Goal: Task Accomplishment & Management: Manage account settings

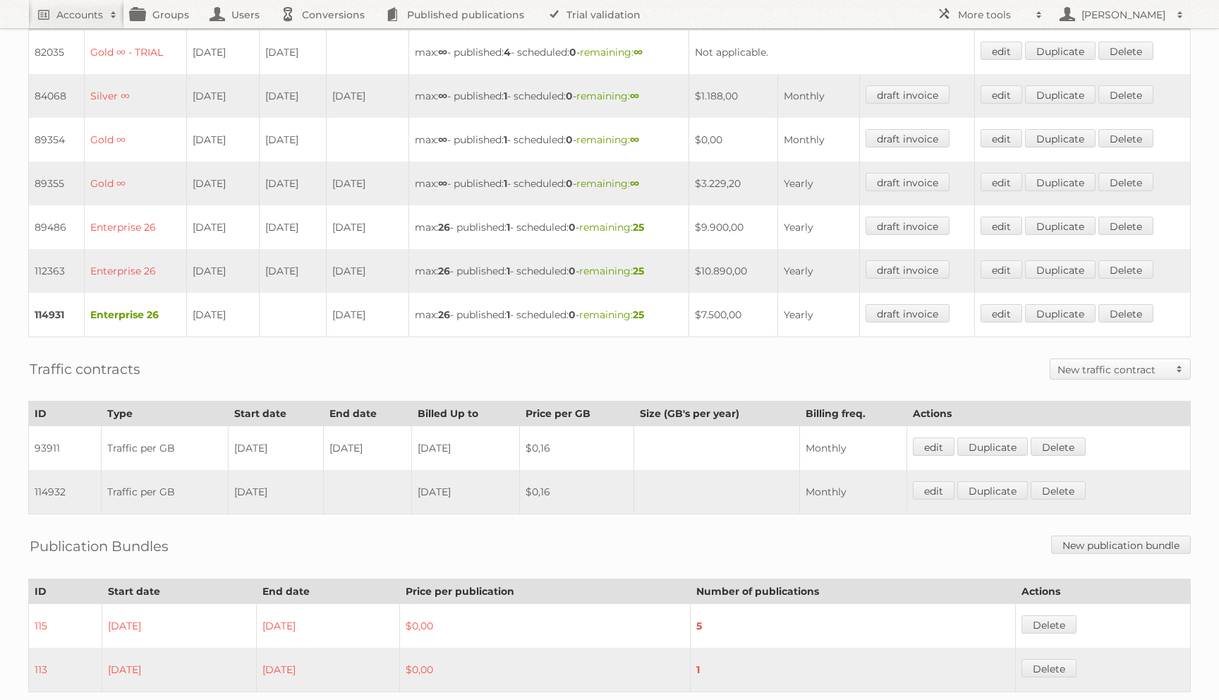
scroll to position [441, 0]
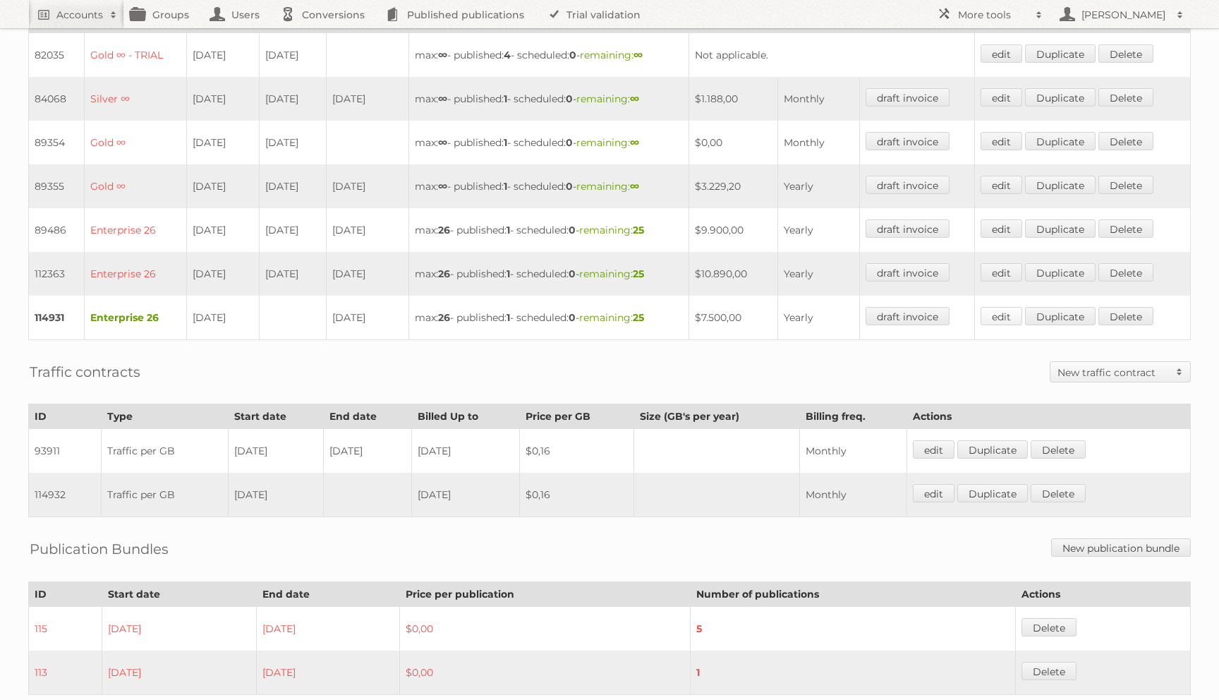
click at [1011, 311] on link "edit" at bounding box center [1001, 316] width 42 height 18
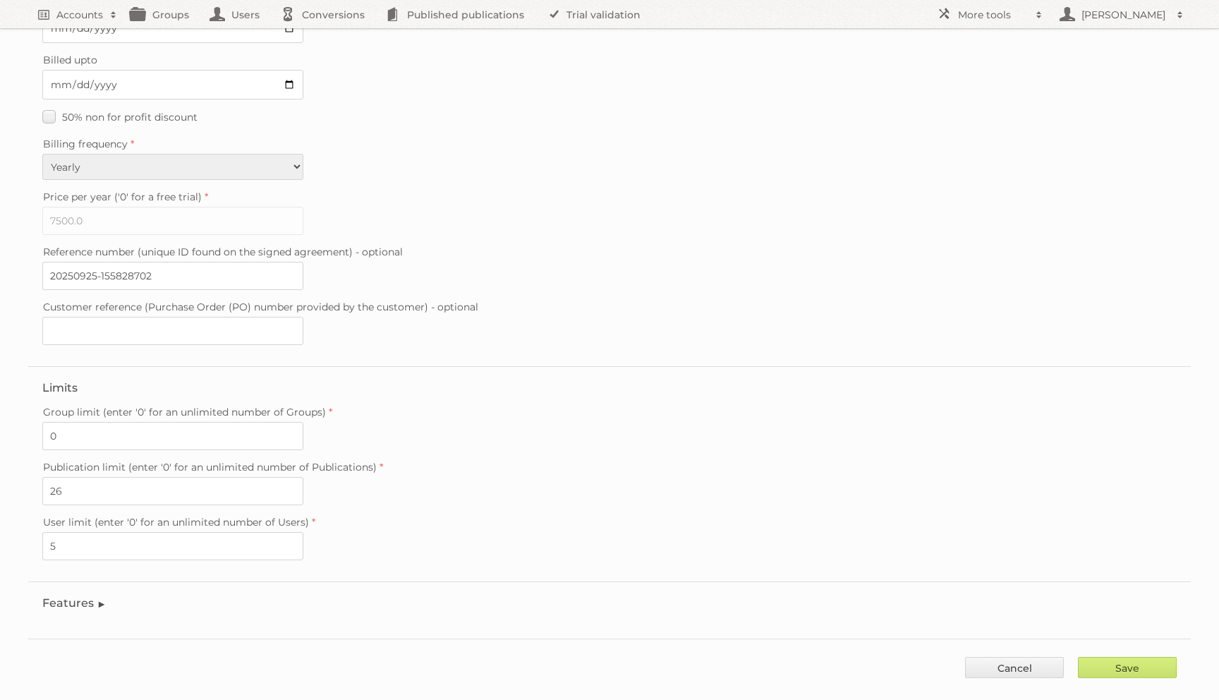
scroll to position [202, 0]
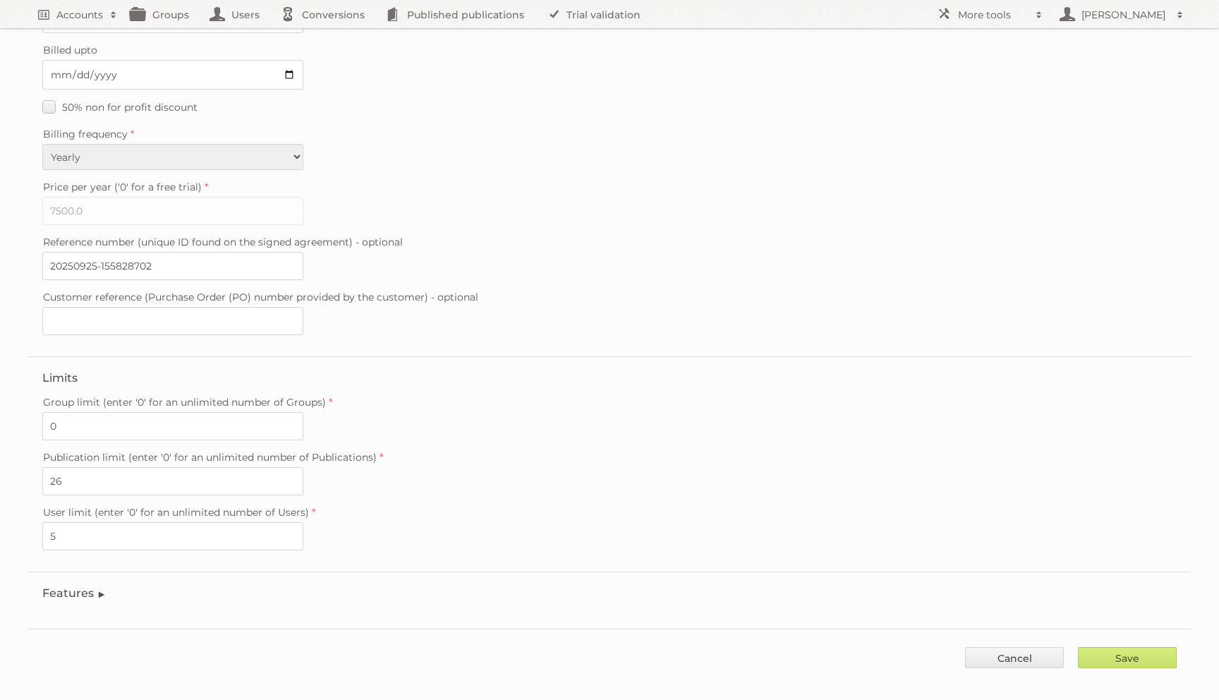
click at [37, 296] on fieldset "Contract details Trial Verified trial Start date 2025-09-25 End date Billed upt…" at bounding box center [609, 111] width 1162 height 492
click at [61, 467] on input "26" at bounding box center [172, 481] width 261 height 28
type input "10"
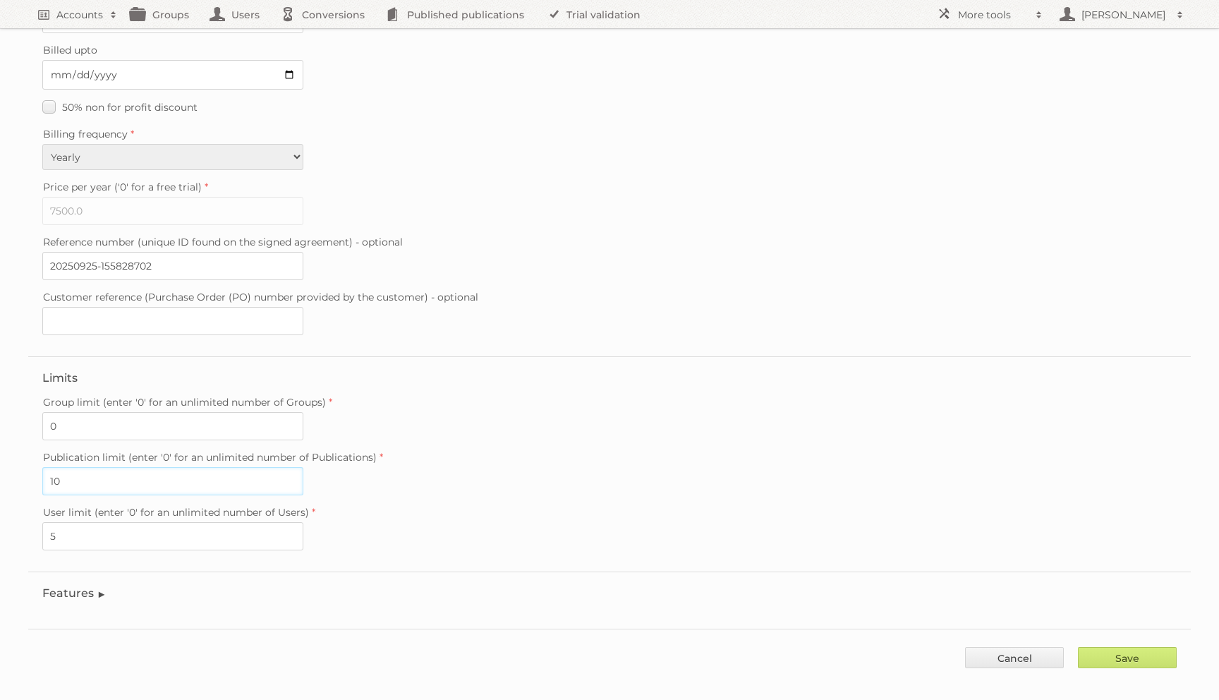
click at [1078, 647] on input "Save" at bounding box center [1127, 657] width 99 height 21
type input "..."
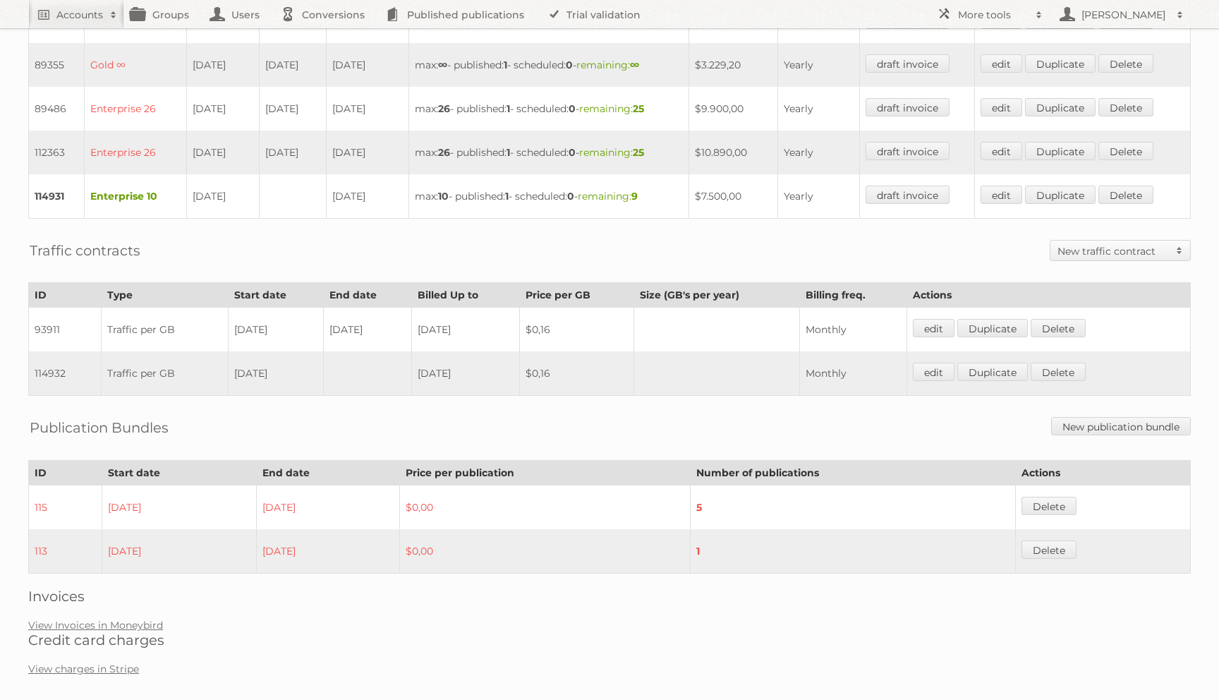
scroll to position [566, 0]
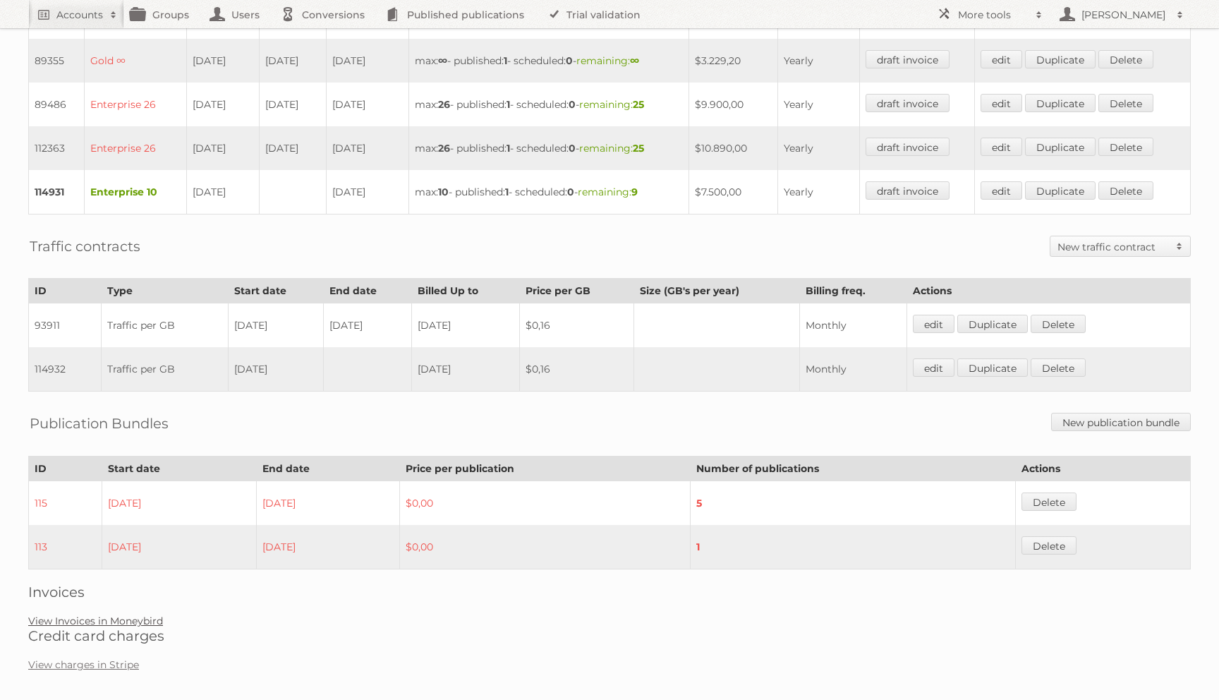
click at [114, 614] on link "View Invoices in Moneybird" at bounding box center [95, 620] width 135 height 13
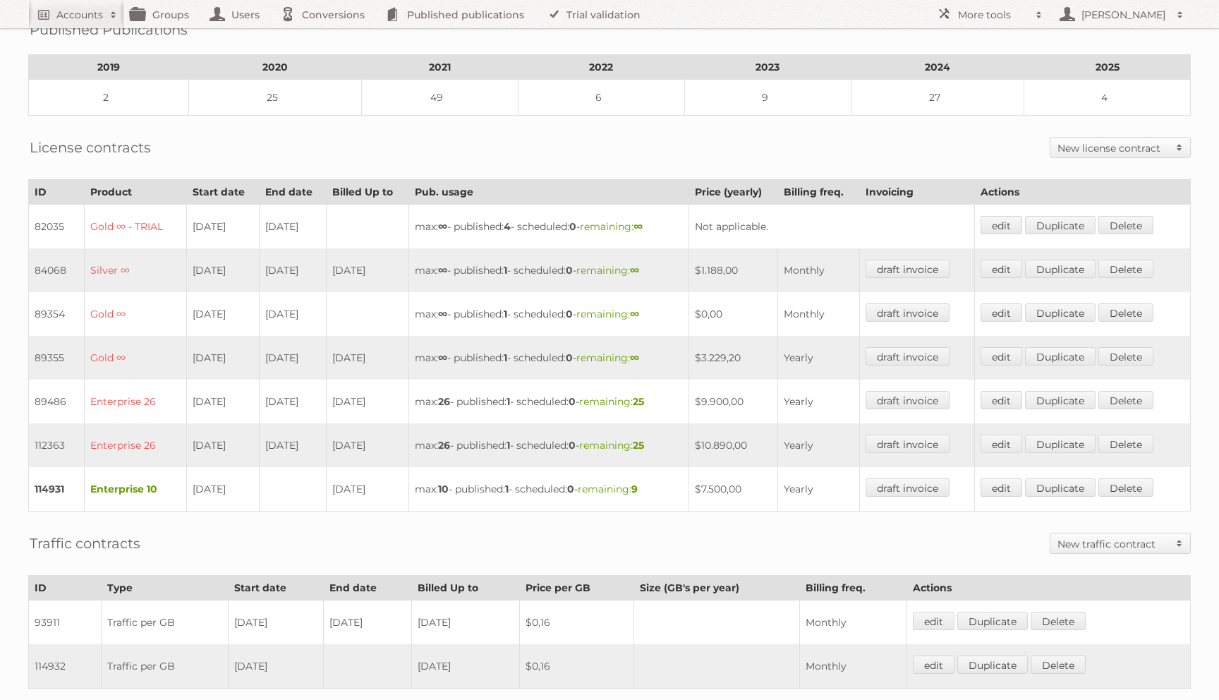
scroll to position [0, 0]
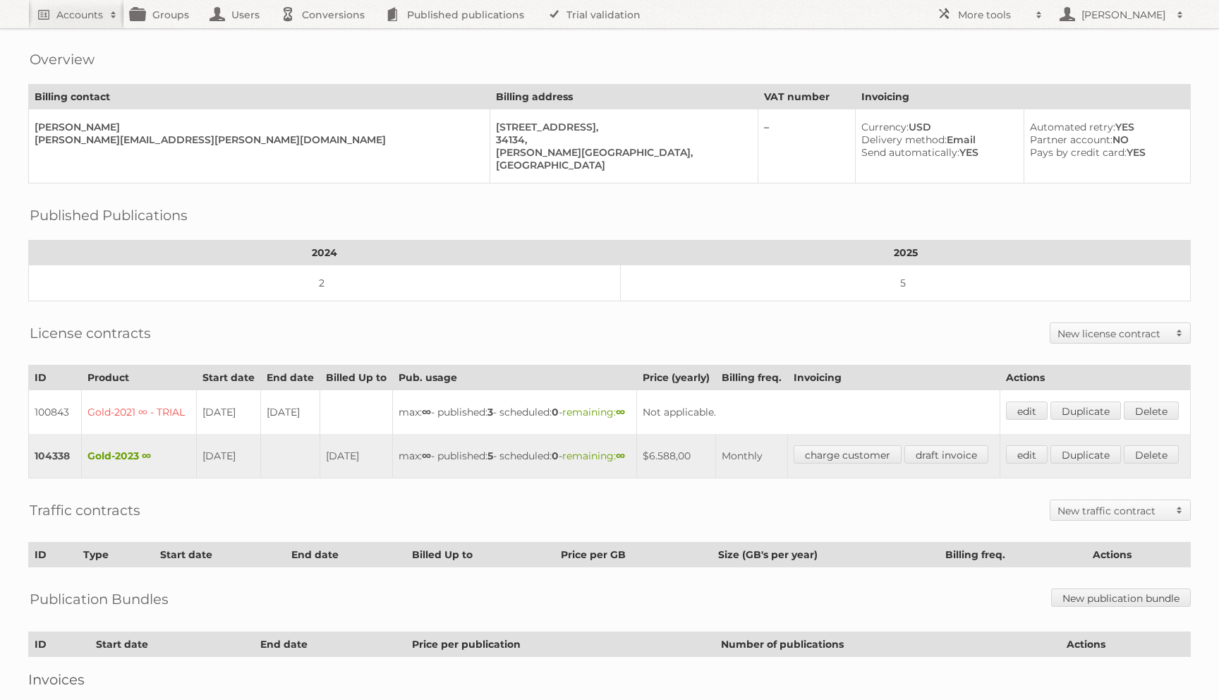
scroll to position [188, 0]
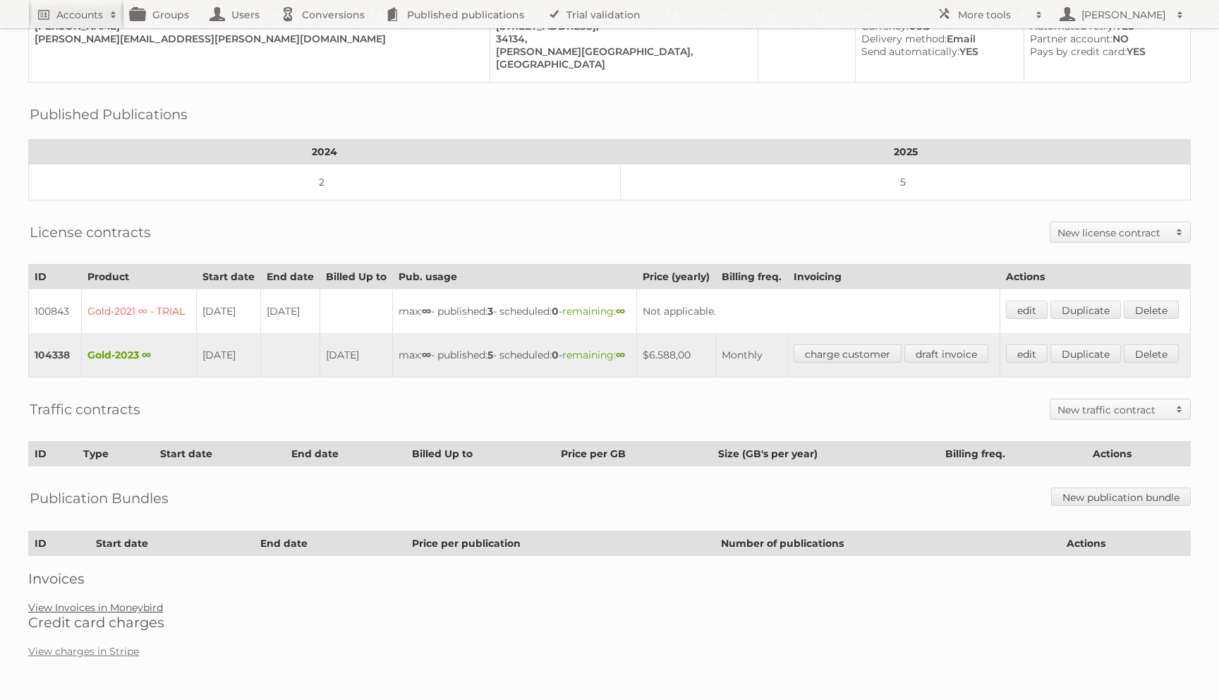
click at [106, 602] on link "View Invoices in Moneybird" at bounding box center [95, 607] width 135 height 13
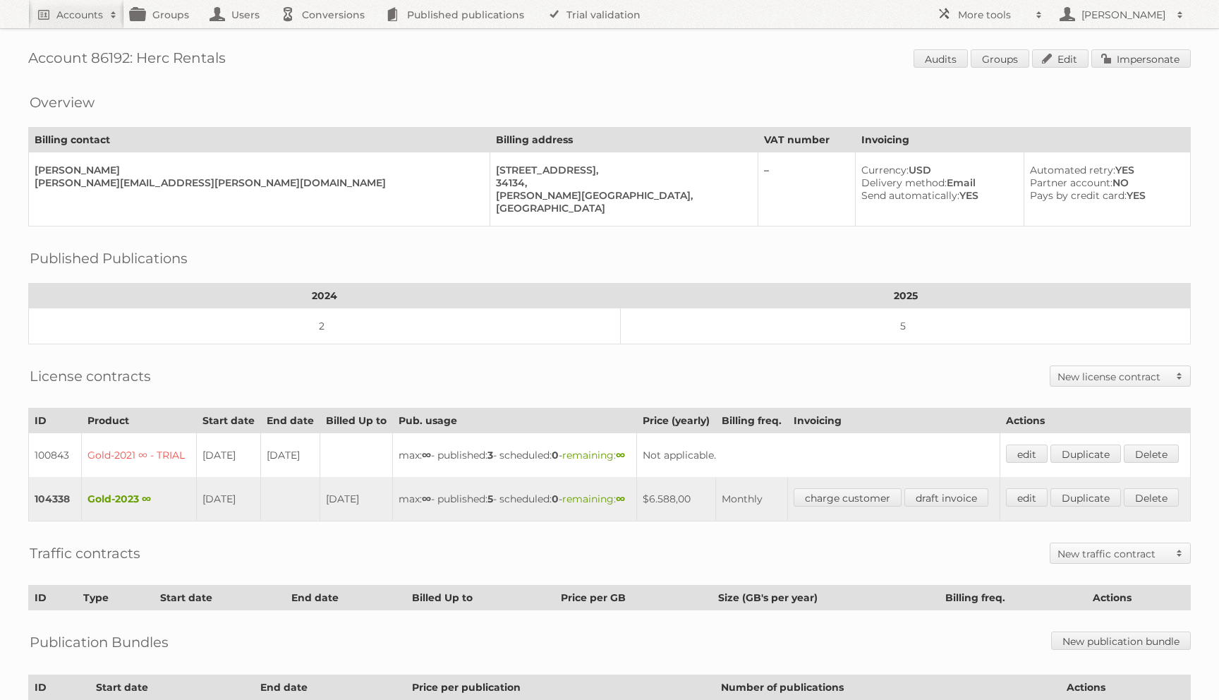
drag, startPoint x: 140, startPoint y: 65, endPoint x: 350, endPoint y: 69, distance: 210.3
click at [348, 69] on h1 "Account 86192: Herc Rentals Audits Groups Edit Impersonate" at bounding box center [609, 59] width 1162 height 21
copy h1 "Herc Rentals"
click at [1069, 58] on link "Edit" at bounding box center [1060, 58] width 56 height 18
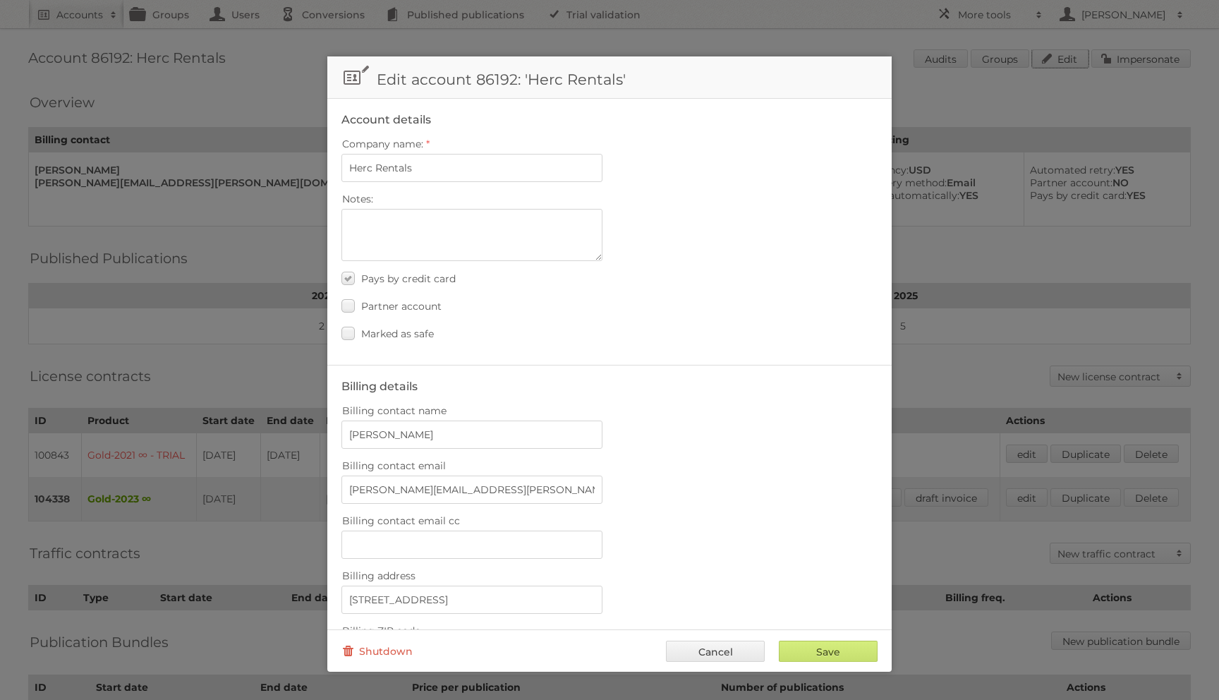
scroll to position [424, 0]
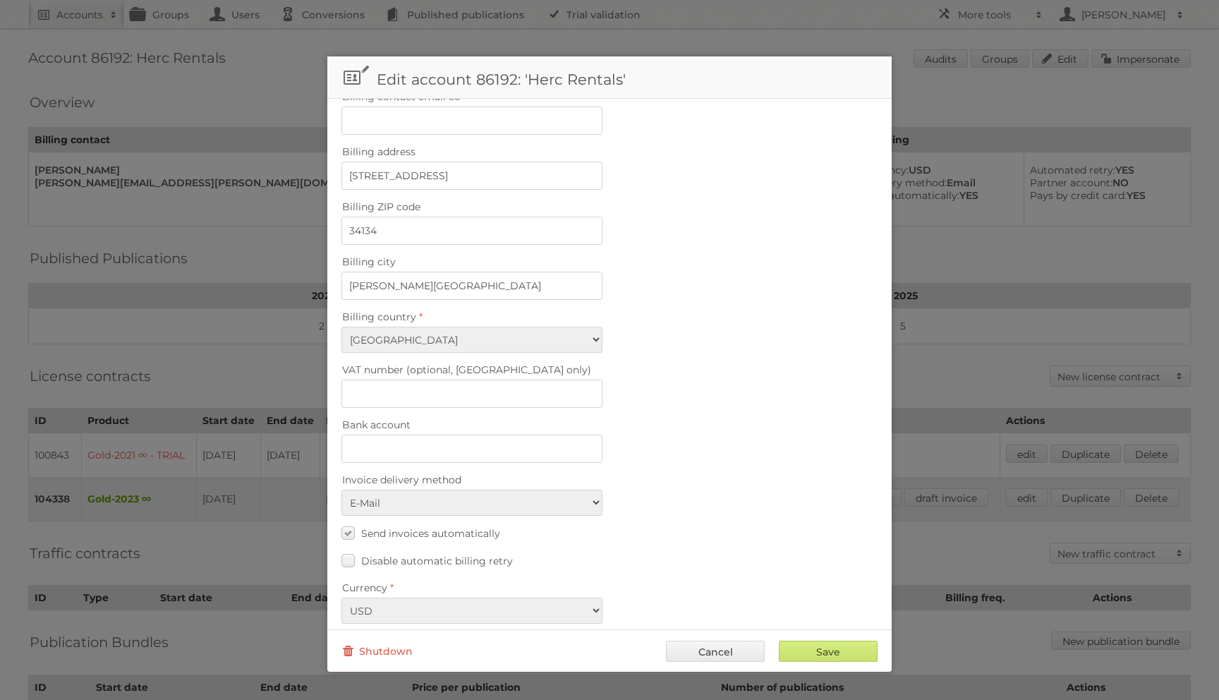
click at [291, 78] on div at bounding box center [609, 350] width 1219 height 700
